Goal: Find specific page/section: Find specific page/section

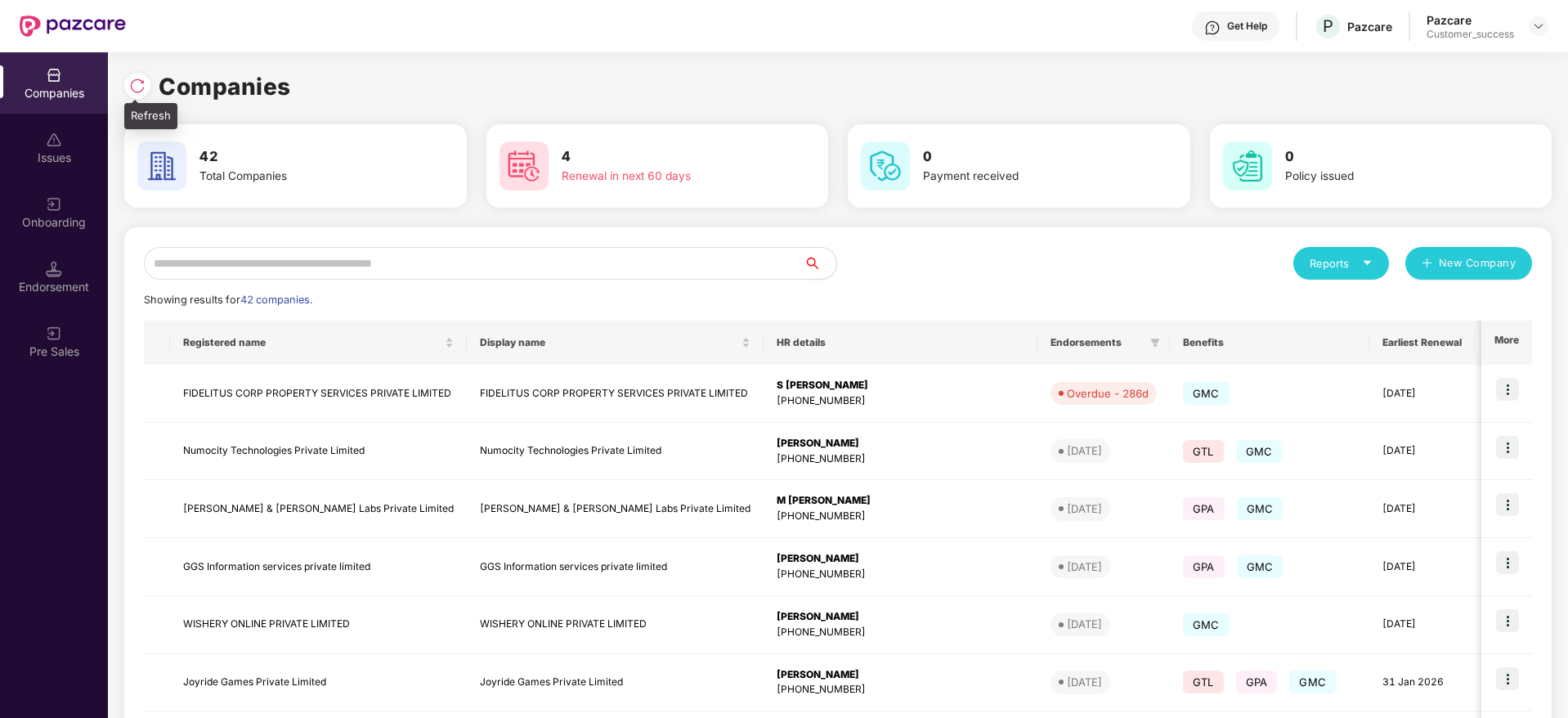
click at [138, 76] on div at bounding box center [138, 86] width 26 height 26
drag, startPoint x: 302, startPoint y: 85, endPoint x: 133, endPoint y: 92, distance: 169.1
click at [133, 92] on div "Companies" at bounding box center [838, 87] width 1428 height 36
click at [133, 92] on img at bounding box center [138, 86] width 16 height 16
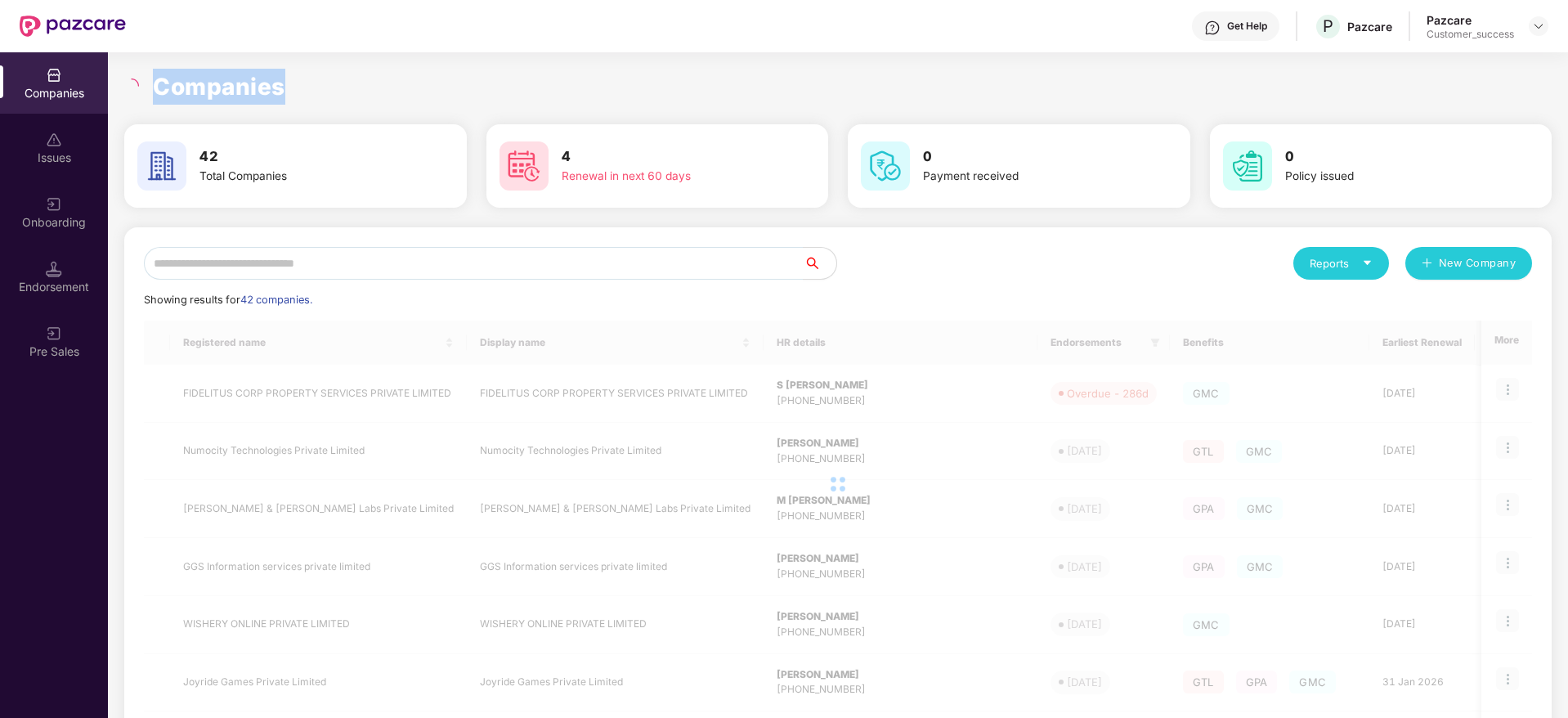
click at [226, 84] on h1 "Companies" at bounding box center [219, 87] width 133 height 36
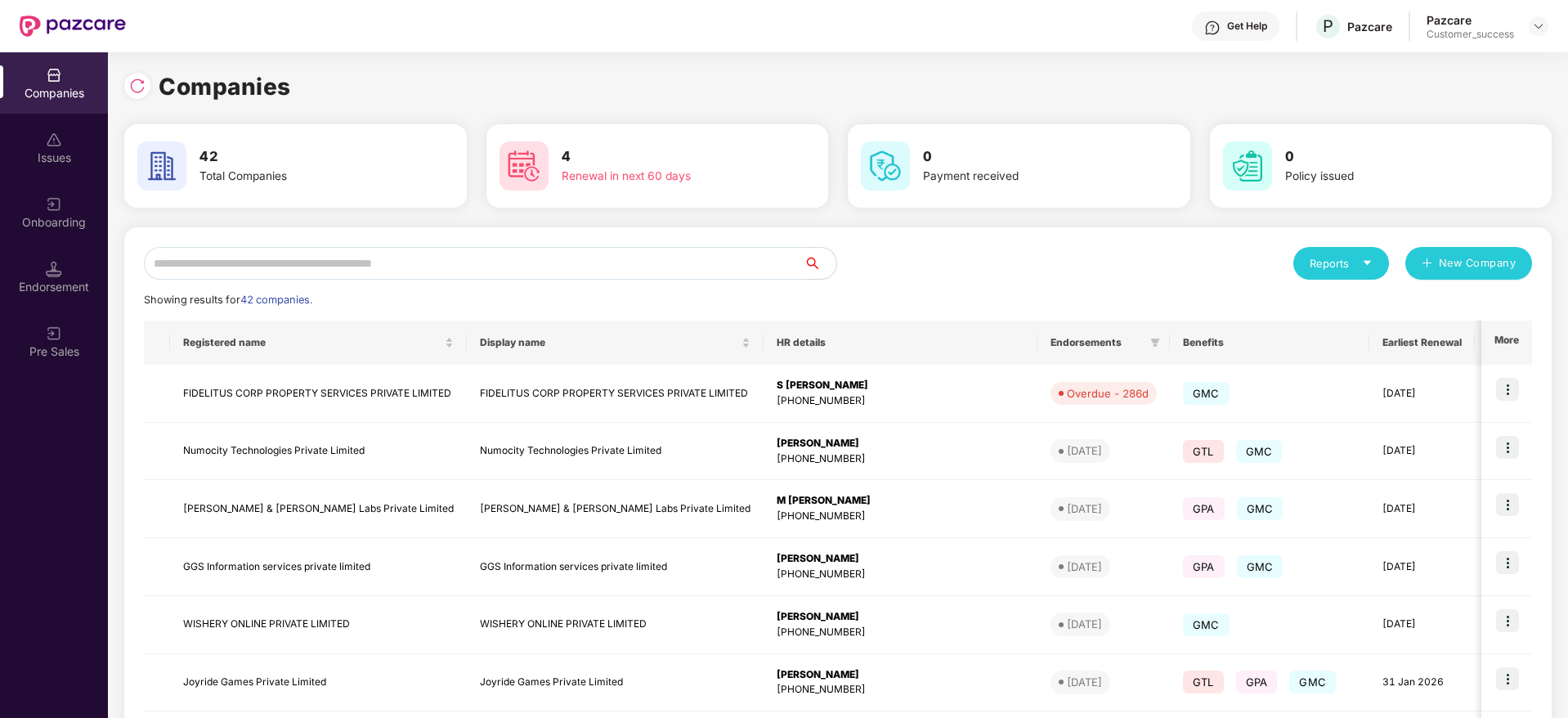
click at [1011, 70] on div "Companies" at bounding box center [838, 87] width 1428 height 36
click at [139, 82] on img at bounding box center [138, 86] width 16 height 16
drag, startPoint x: 306, startPoint y: 84, endPoint x: 131, endPoint y: 94, distance: 175.3
click at [131, 94] on div "Companies" at bounding box center [838, 87] width 1428 height 36
click at [131, 94] on div at bounding box center [138, 86] width 26 height 26
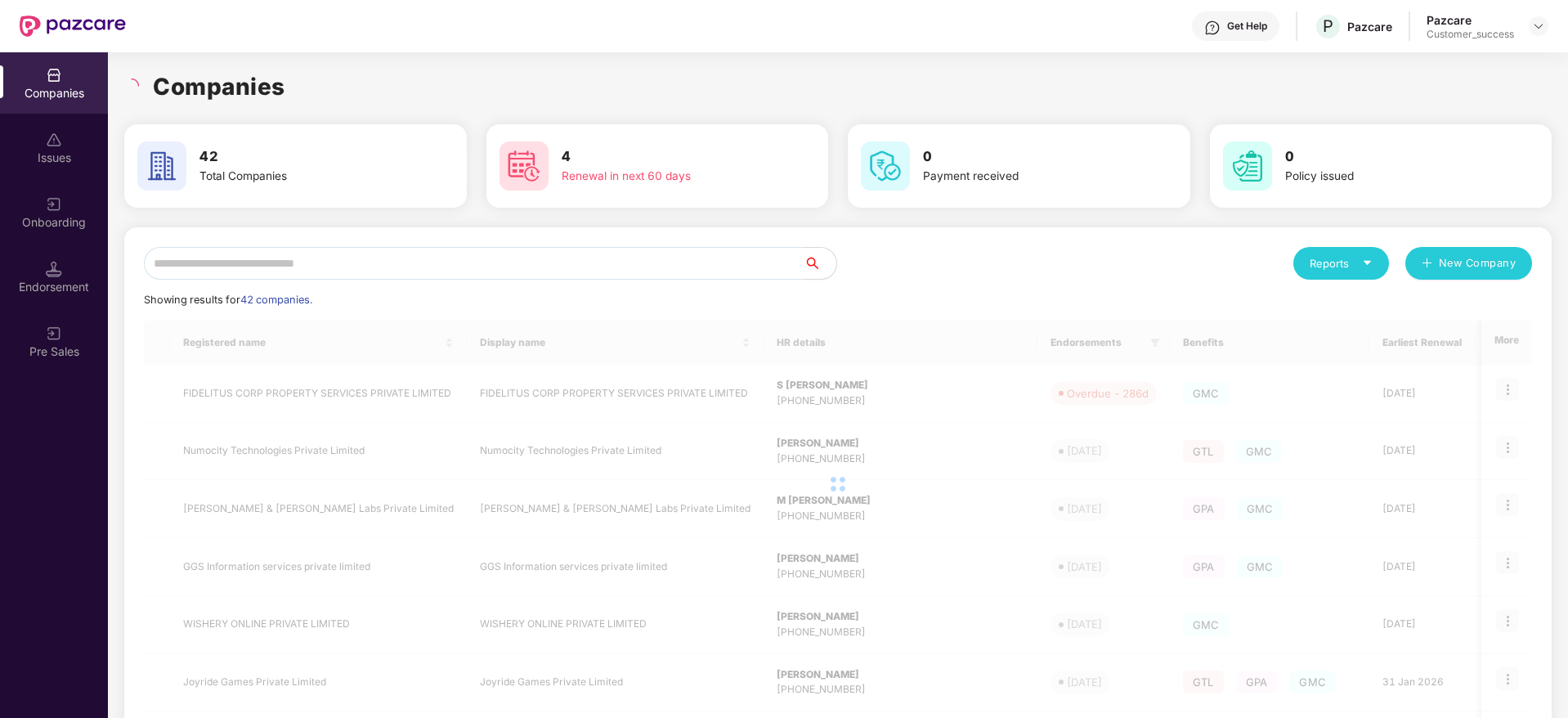
click at [245, 84] on h1 "Companies" at bounding box center [219, 87] width 133 height 36
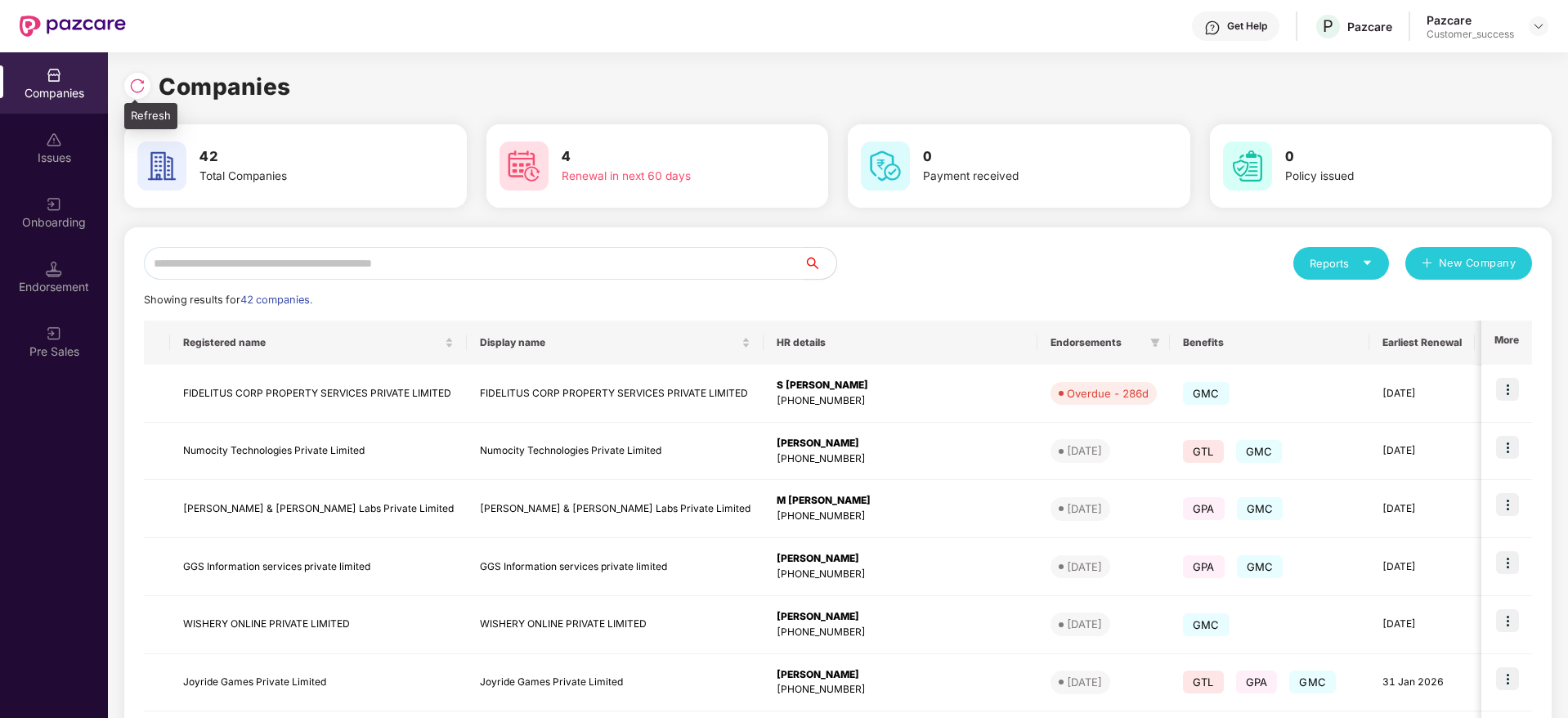
click at [138, 85] on img at bounding box center [138, 86] width 16 height 16
drag, startPoint x: 304, startPoint y: 87, endPoint x: 129, endPoint y: 85, distance: 175.0
click at [129, 85] on div "Companies" at bounding box center [838, 87] width 1428 height 36
click at [129, 85] on div at bounding box center [138, 86] width 26 height 26
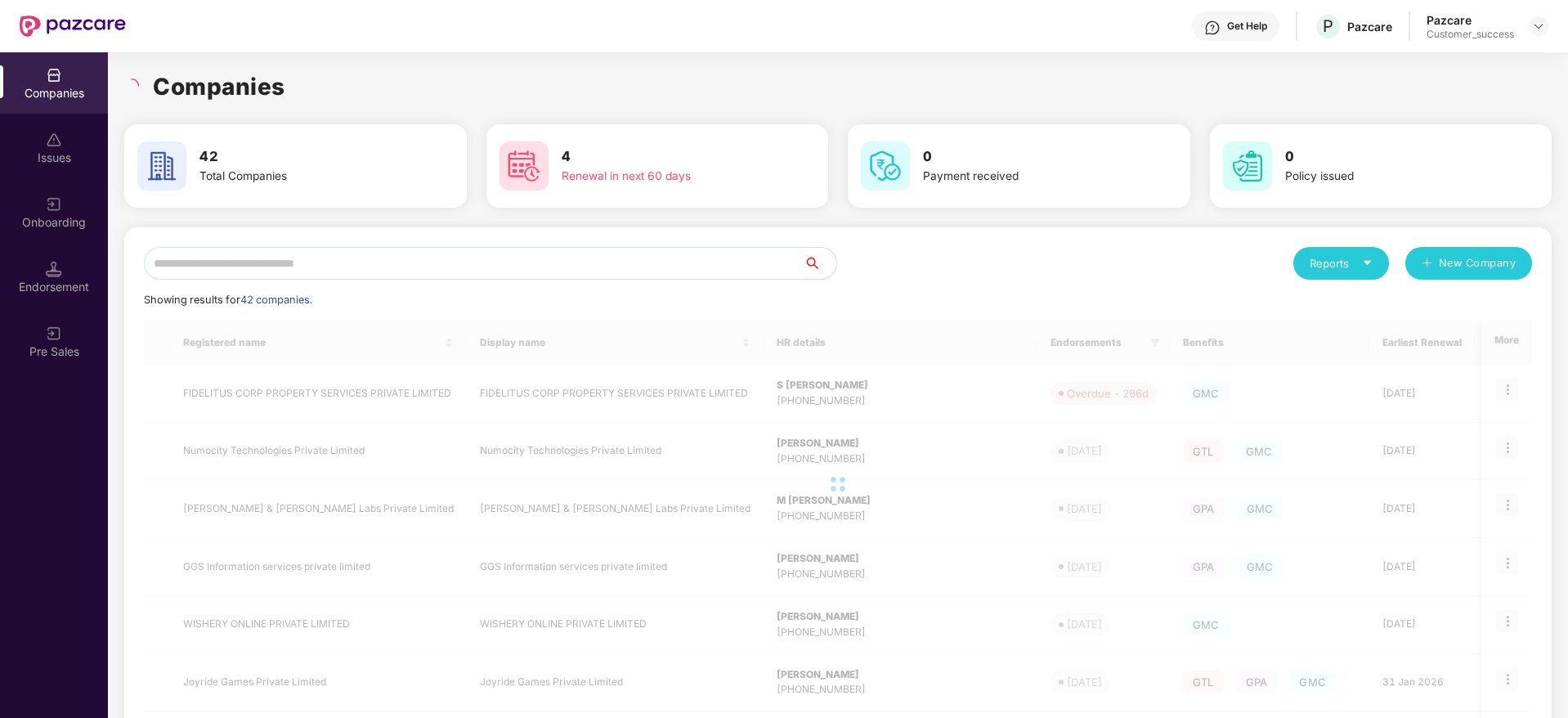
click at [216, 82] on h1 "Companies" at bounding box center [219, 87] width 133 height 36
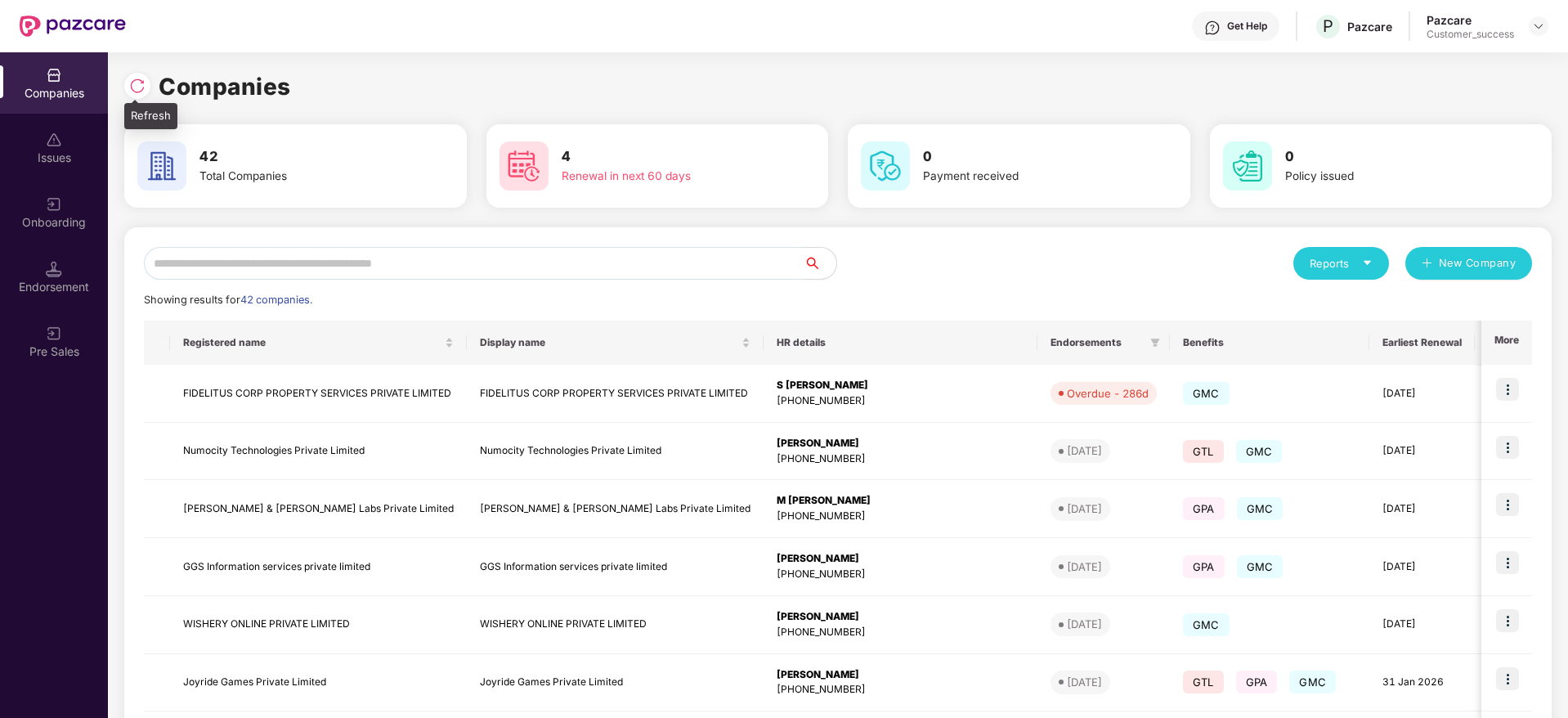
click at [138, 82] on img at bounding box center [138, 86] width 16 height 16
click at [432, 86] on div "Companies" at bounding box center [838, 87] width 1428 height 36
click at [140, 87] on img at bounding box center [138, 86] width 16 height 16
drag, startPoint x: 288, startPoint y: 82, endPoint x: 133, endPoint y: 81, distance: 155.0
click at [133, 81] on div "Companies" at bounding box center [838, 87] width 1428 height 36
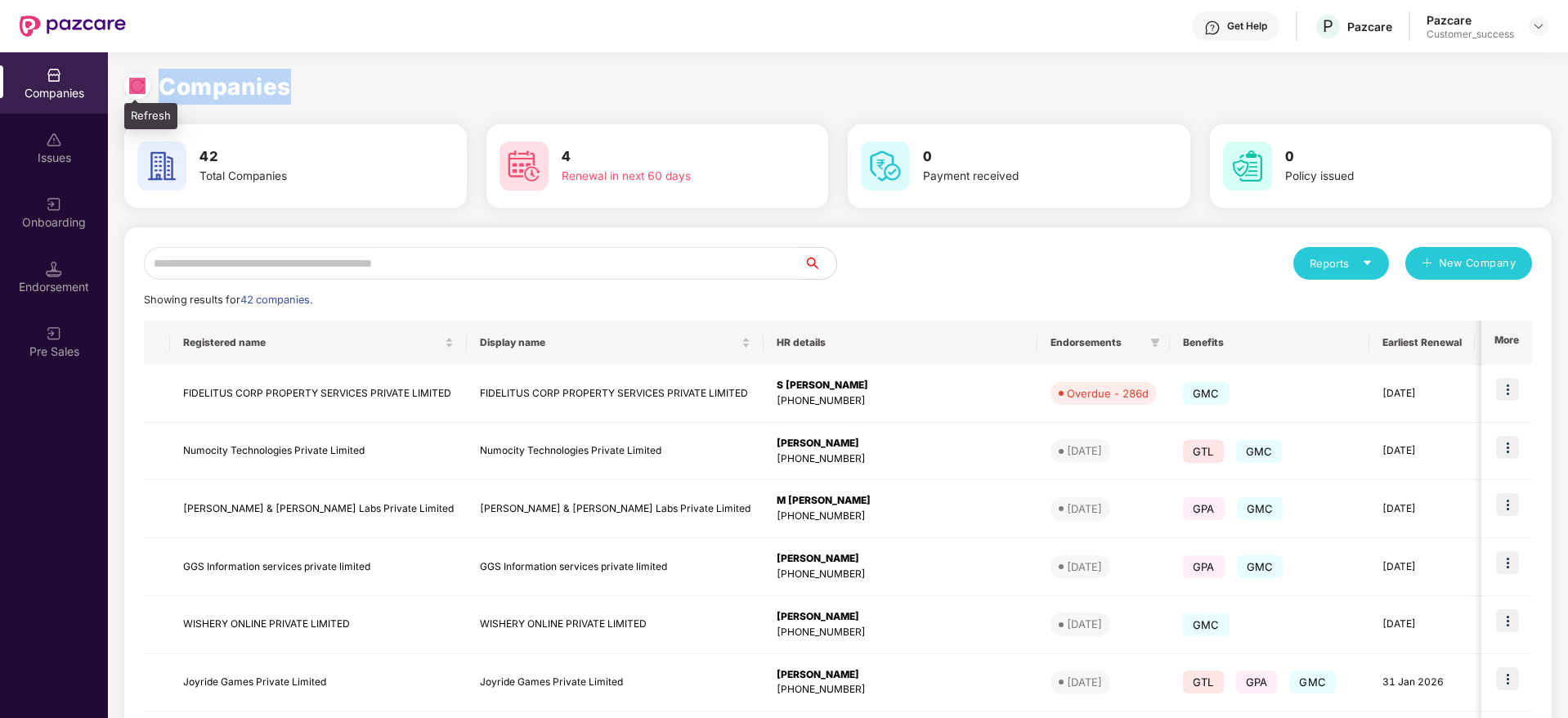
click at [133, 81] on img at bounding box center [138, 86] width 16 height 16
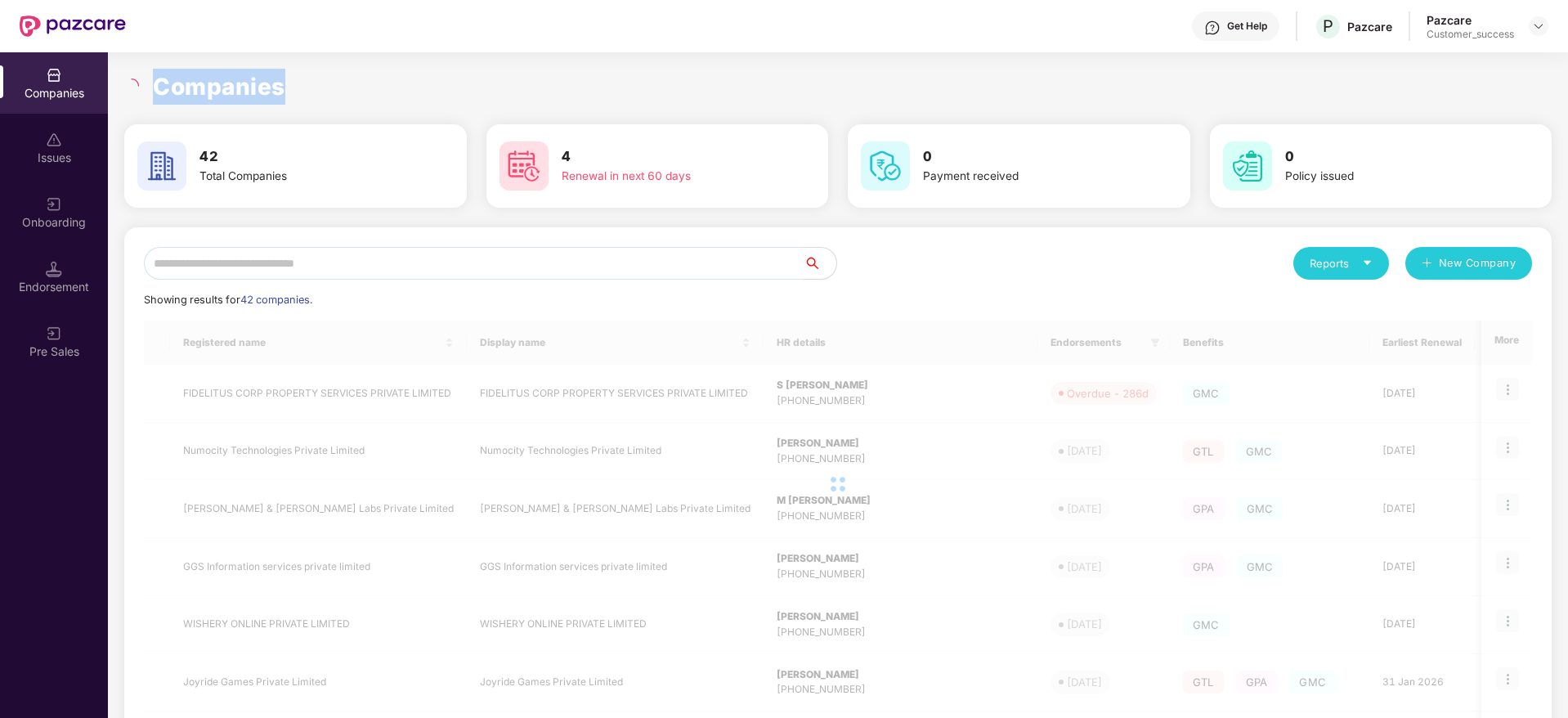
click at [238, 82] on h1 "Companies" at bounding box center [219, 87] width 133 height 36
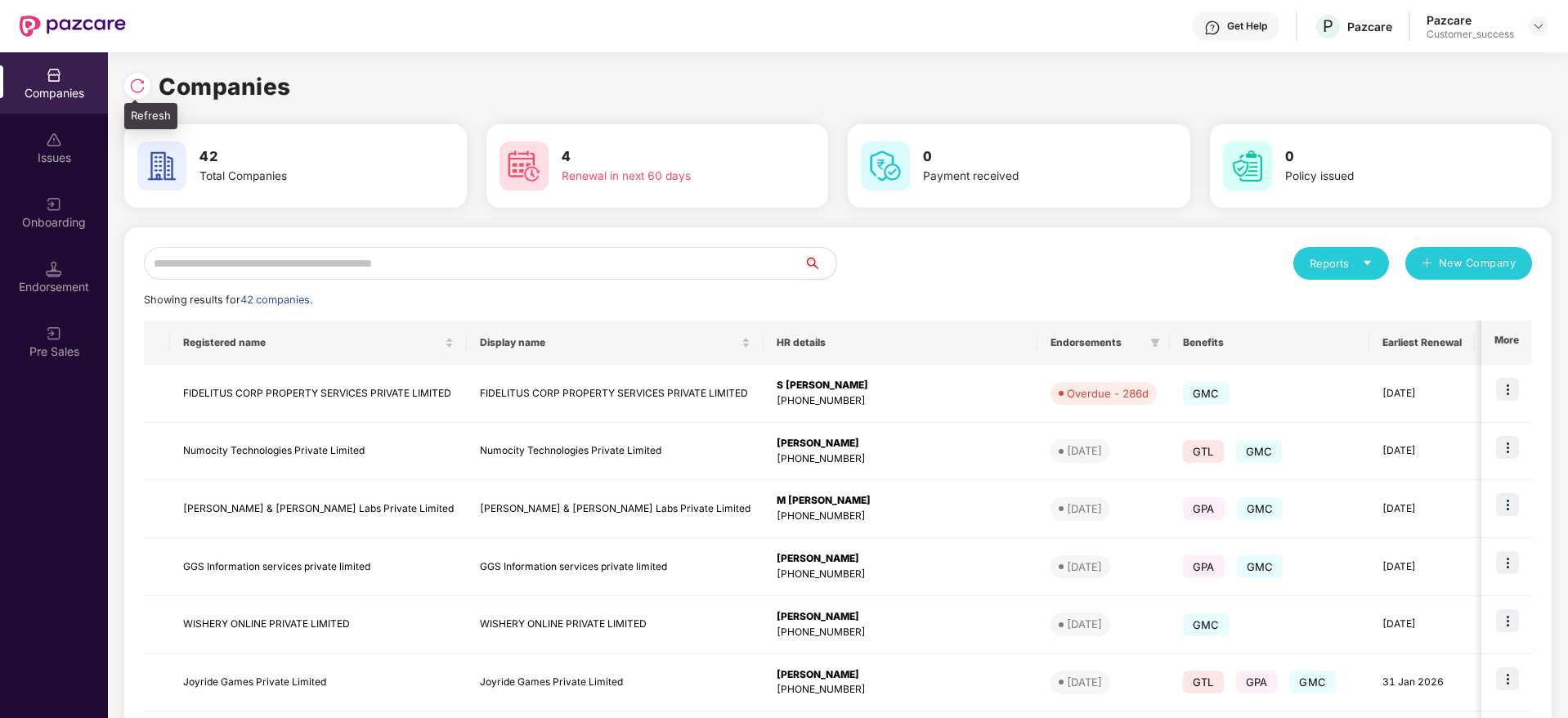
click at [140, 82] on img at bounding box center [138, 86] width 16 height 16
click at [144, 87] on img at bounding box center [138, 86] width 16 height 16
drag, startPoint x: 288, startPoint y: 86, endPoint x: 137, endPoint y: 87, distance: 151.0
click at [137, 87] on div "Companies" at bounding box center [838, 87] width 1428 height 36
click at [137, 87] on img at bounding box center [138, 86] width 16 height 16
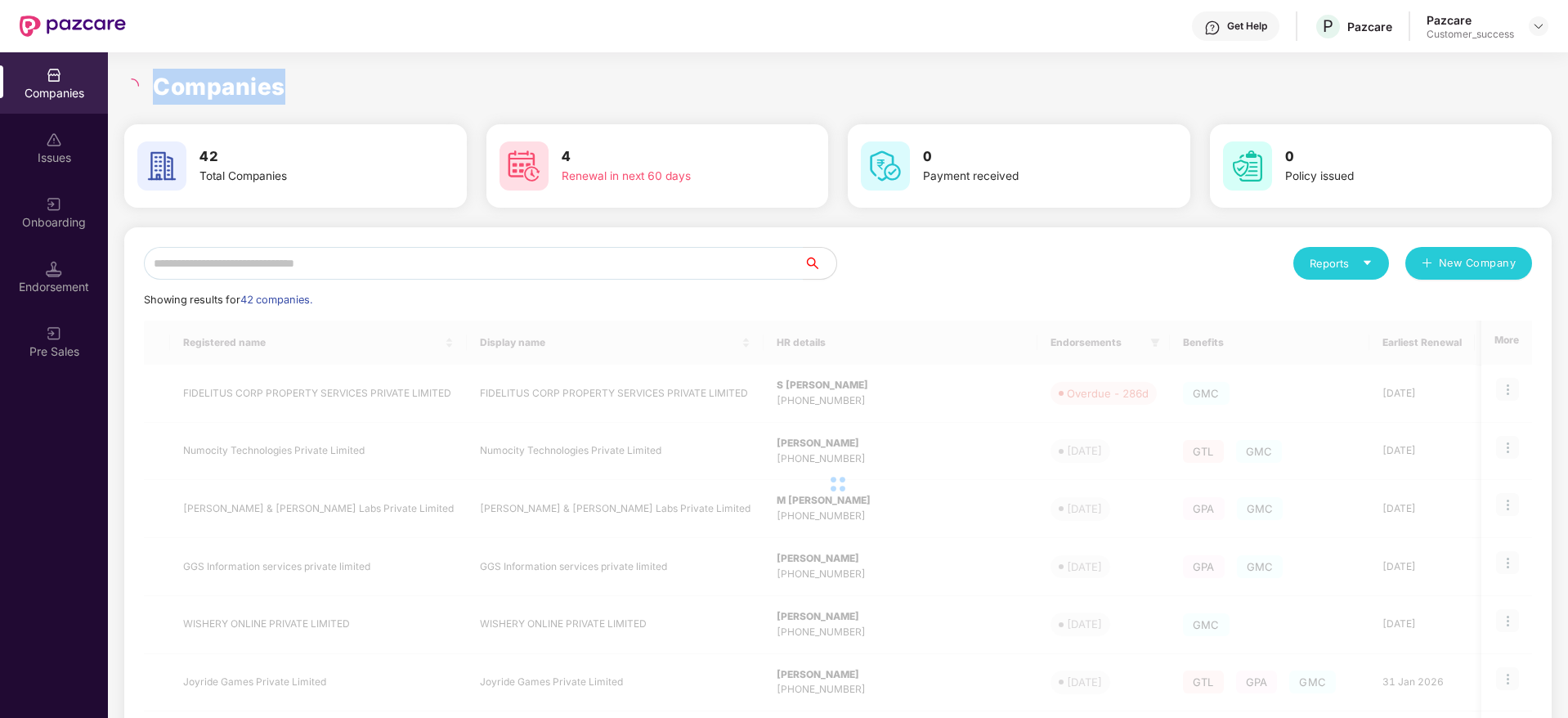
click at [201, 84] on h1 "Companies" at bounding box center [219, 87] width 133 height 36
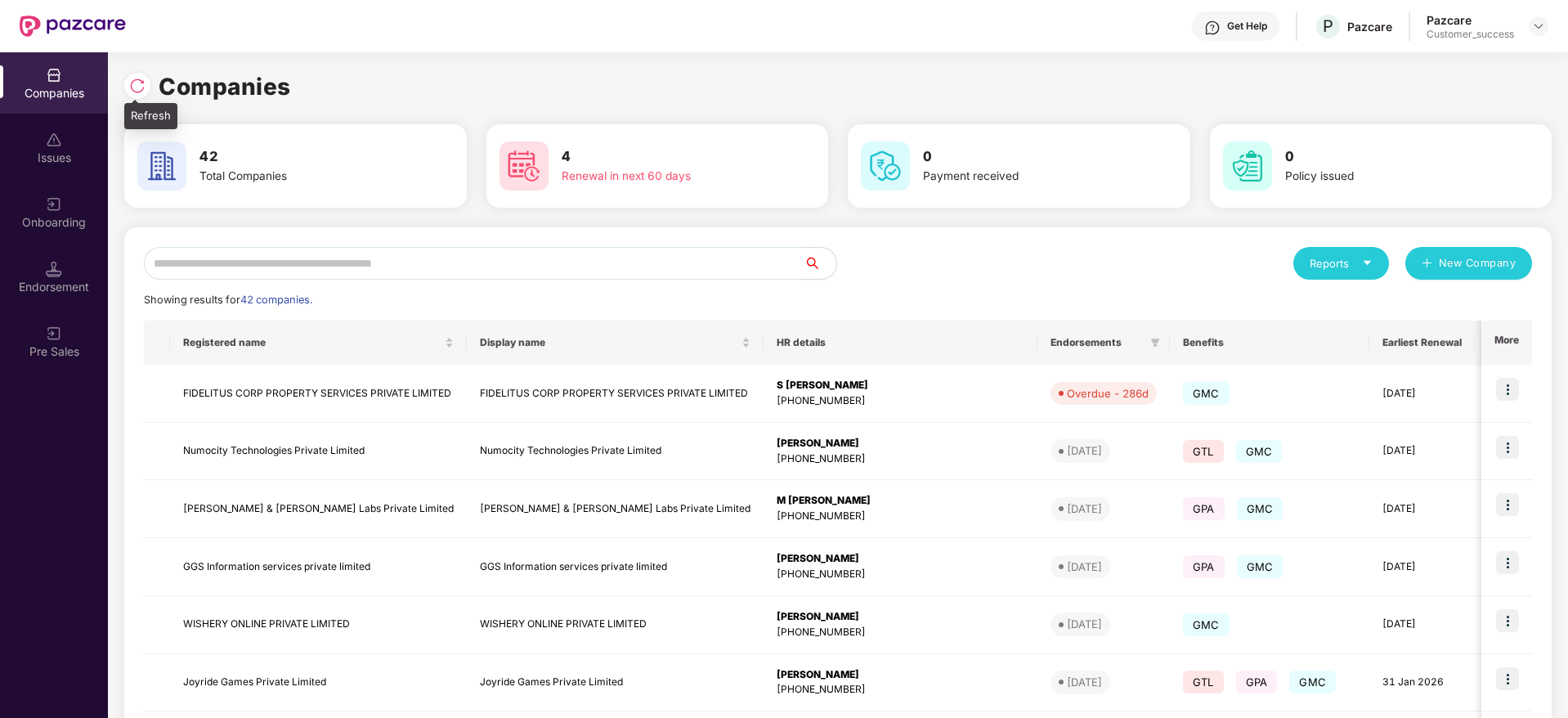
click at [132, 88] on img at bounding box center [138, 86] width 16 height 16
click at [136, 87] on img at bounding box center [138, 86] width 16 height 16
click at [137, 82] on img at bounding box center [138, 86] width 16 height 16
